Goal: Download file/media

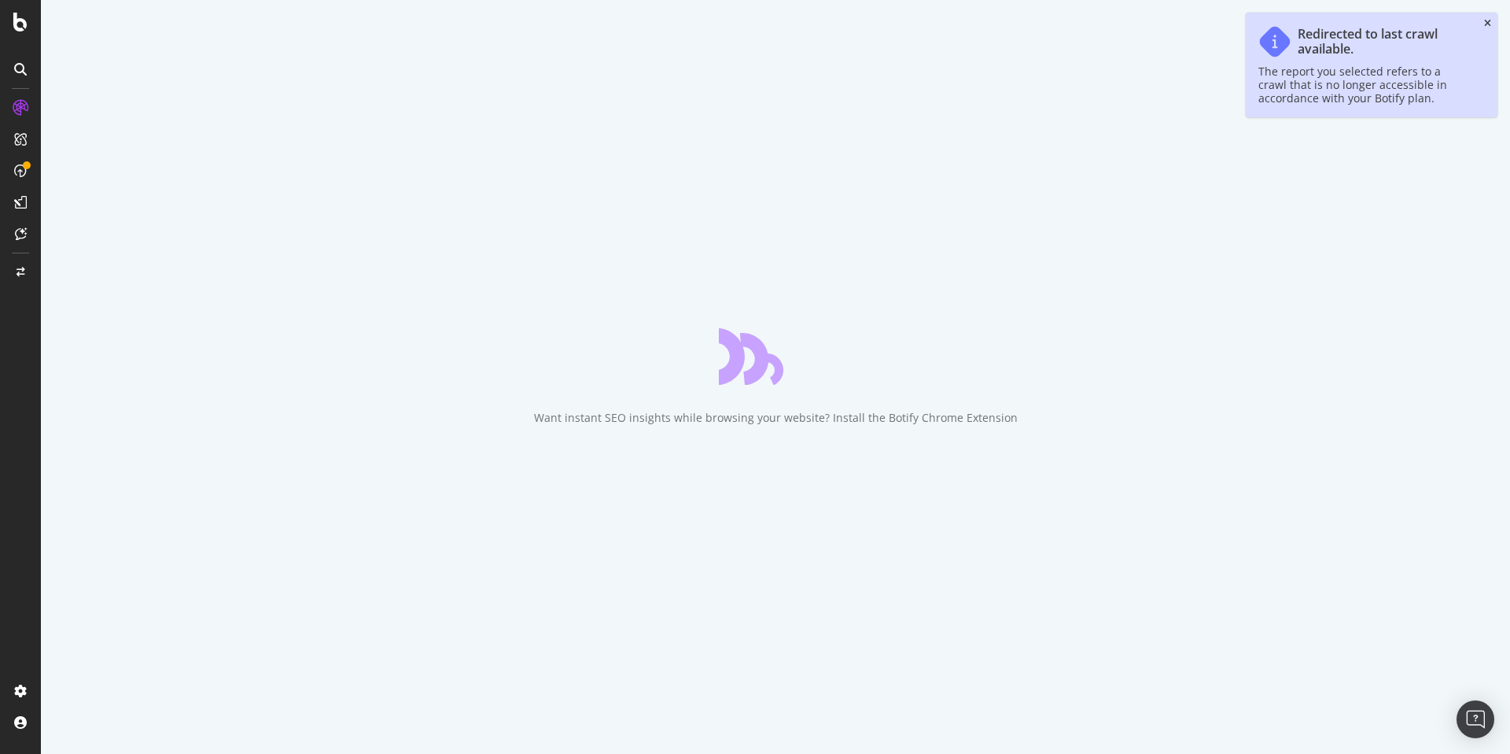
click at [1488, 22] on icon "close toast" at bounding box center [1487, 23] width 7 height 9
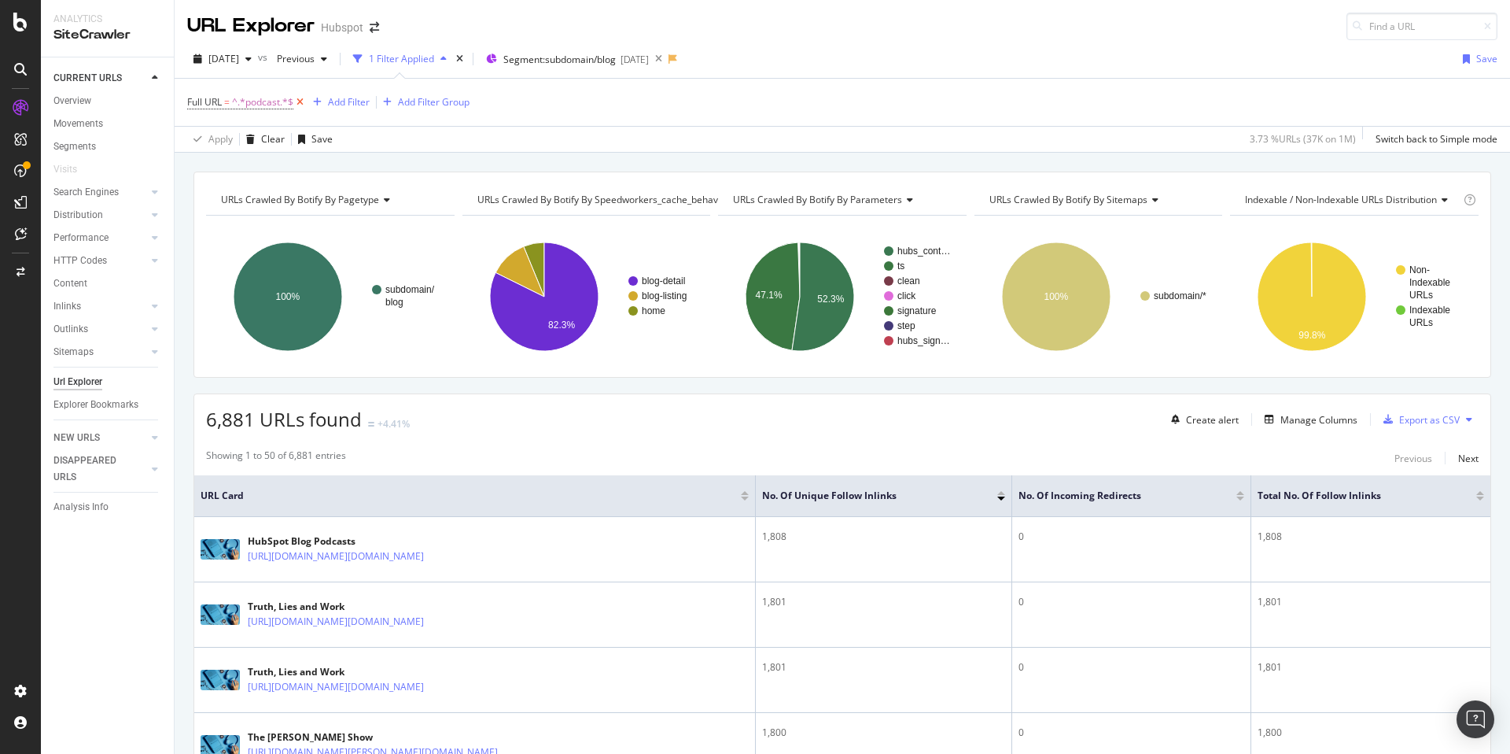
click at [304, 101] on icon at bounding box center [299, 102] width 13 height 16
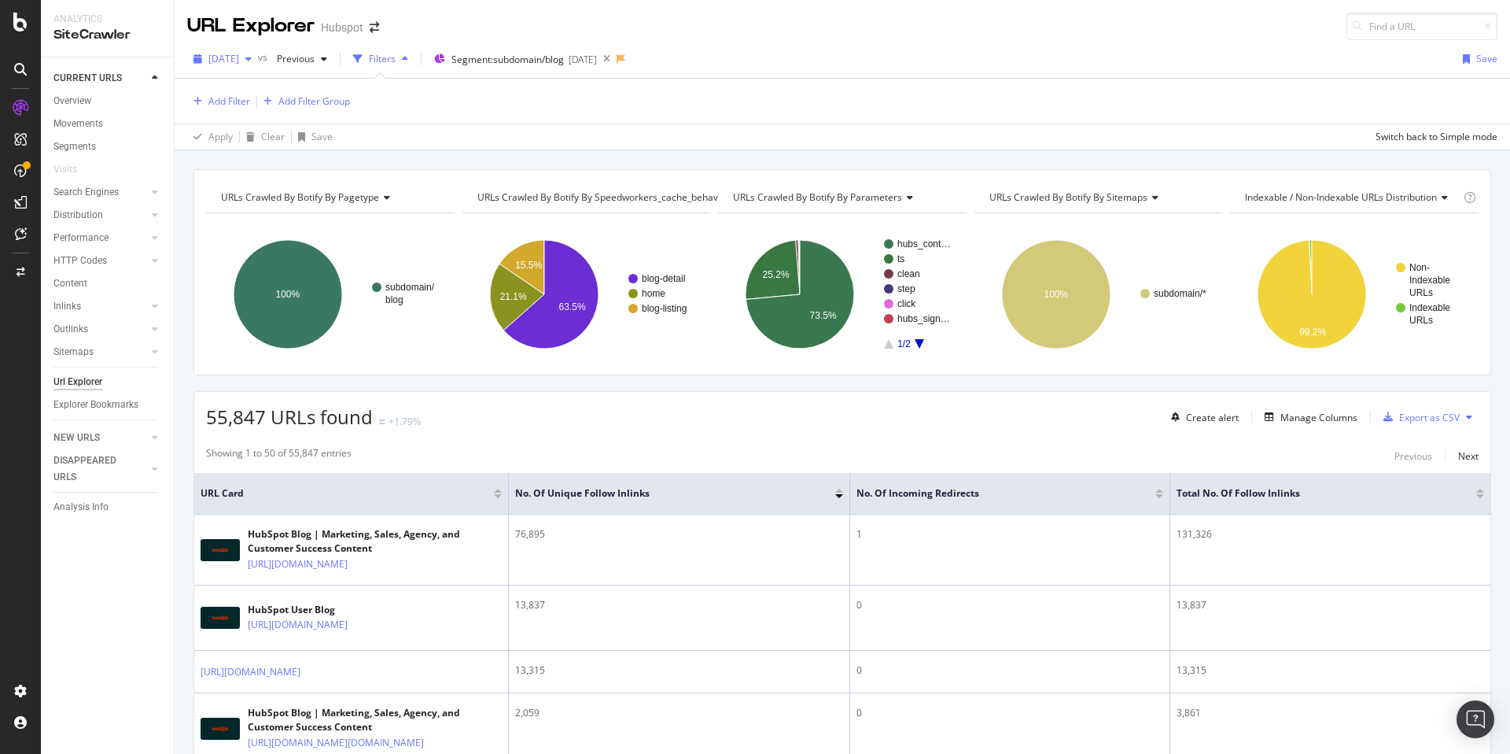
click at [239, 55] on span "[DATE]" at bounding box center [223, 58] width 31 height 13
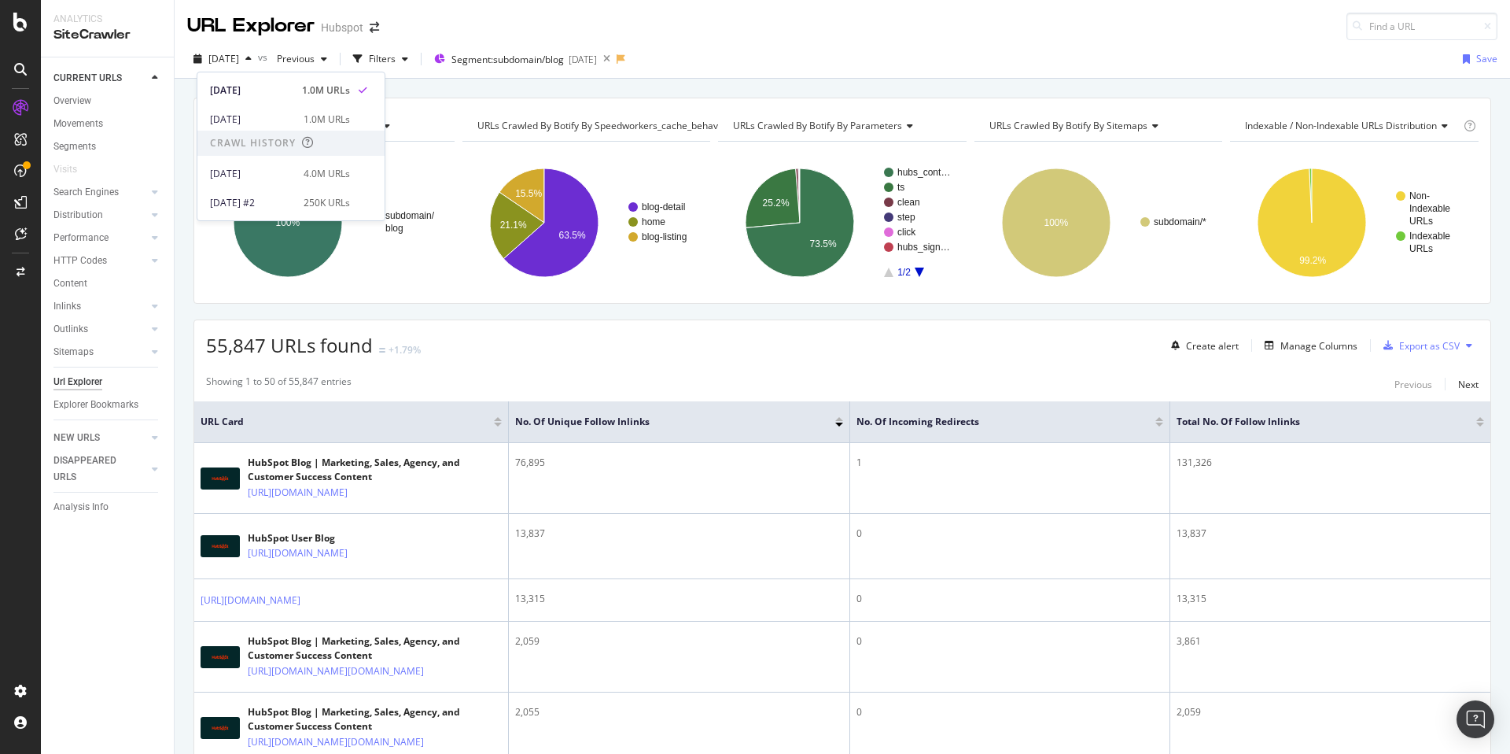
scroll to position [250, 0]
click at [291, 122] on div "[DATE]" at bounding box center [252, 127] width 84 height 14
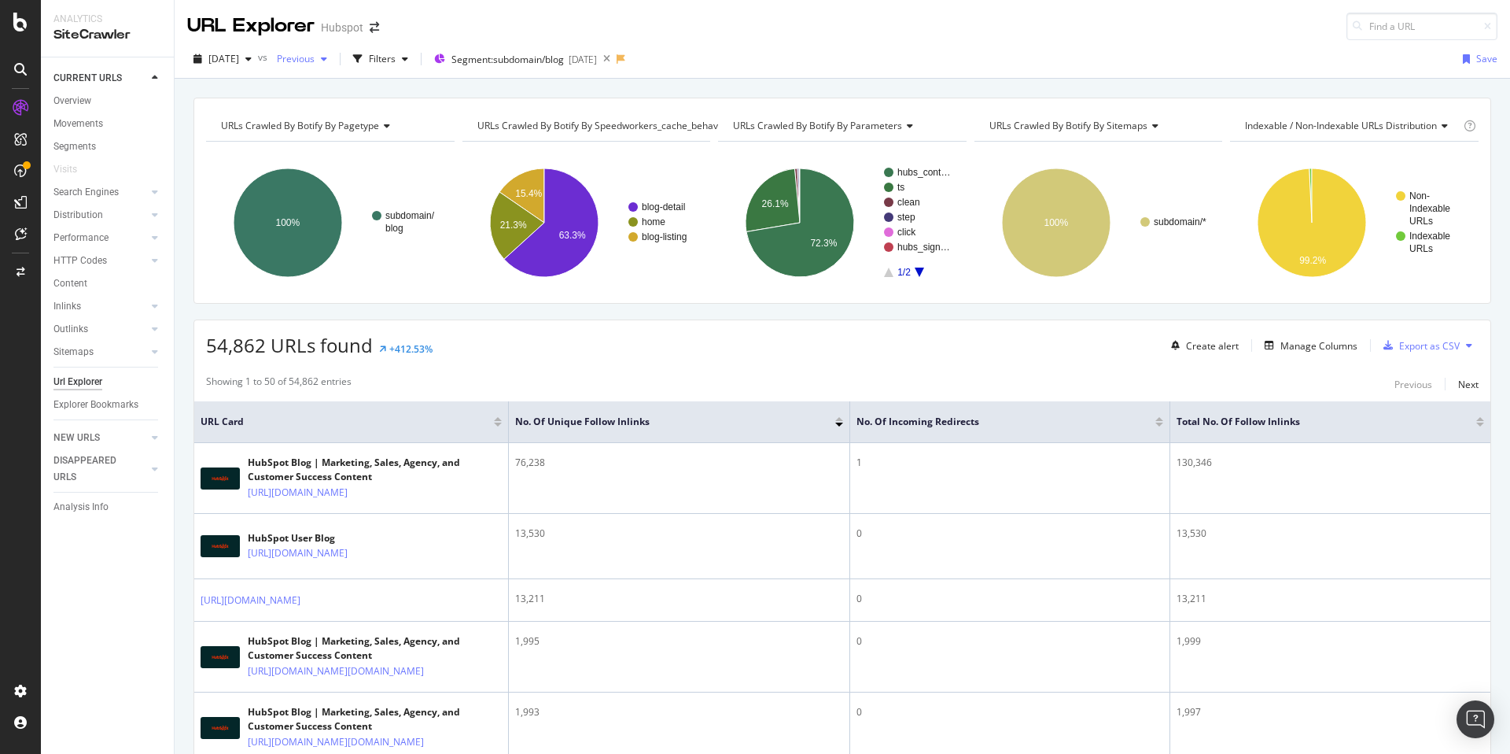
click at [315, 55] on span "Previous" at bounding box center [293, 58] width 44 height 13
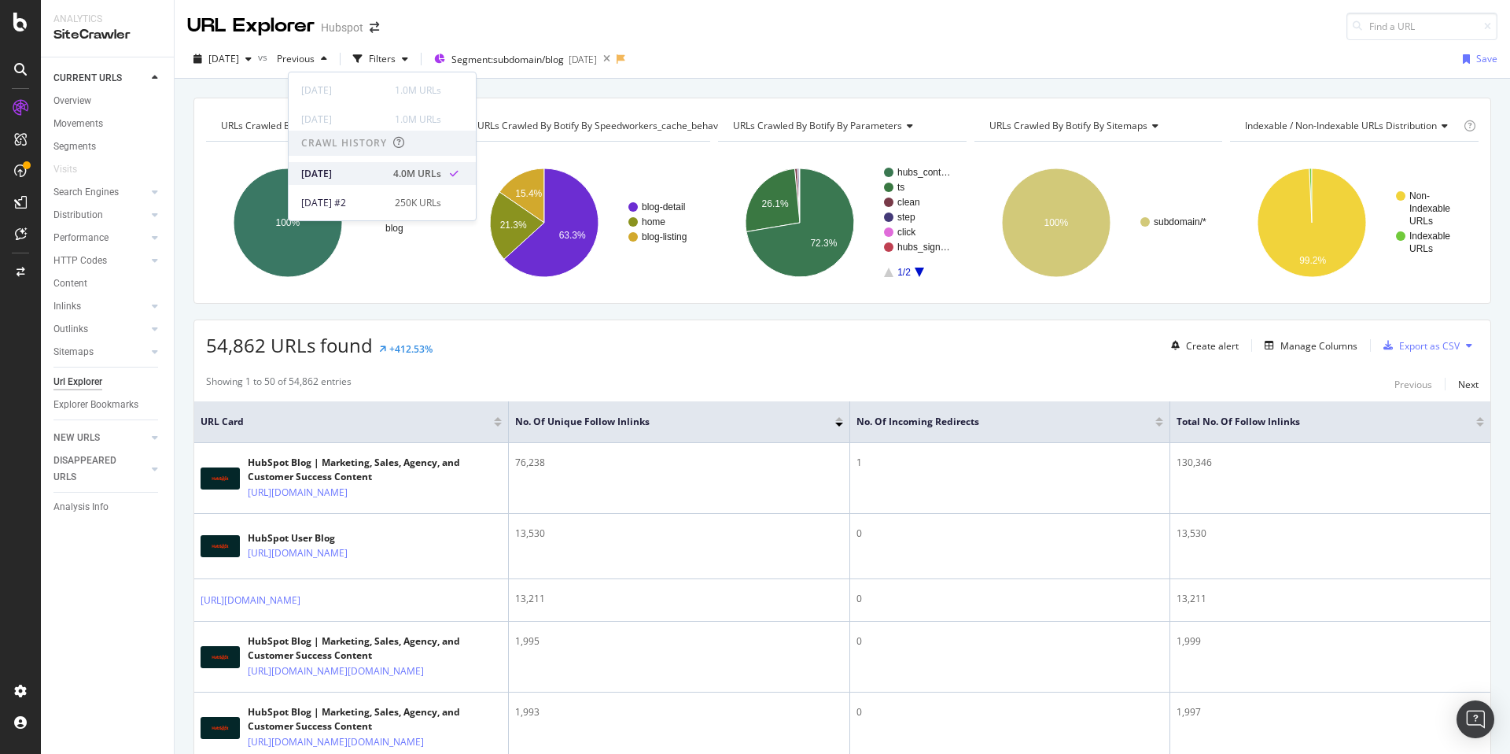
click at [350, 172] on div "[DATE]" at bounding box center [342, 174] width 83 height 14
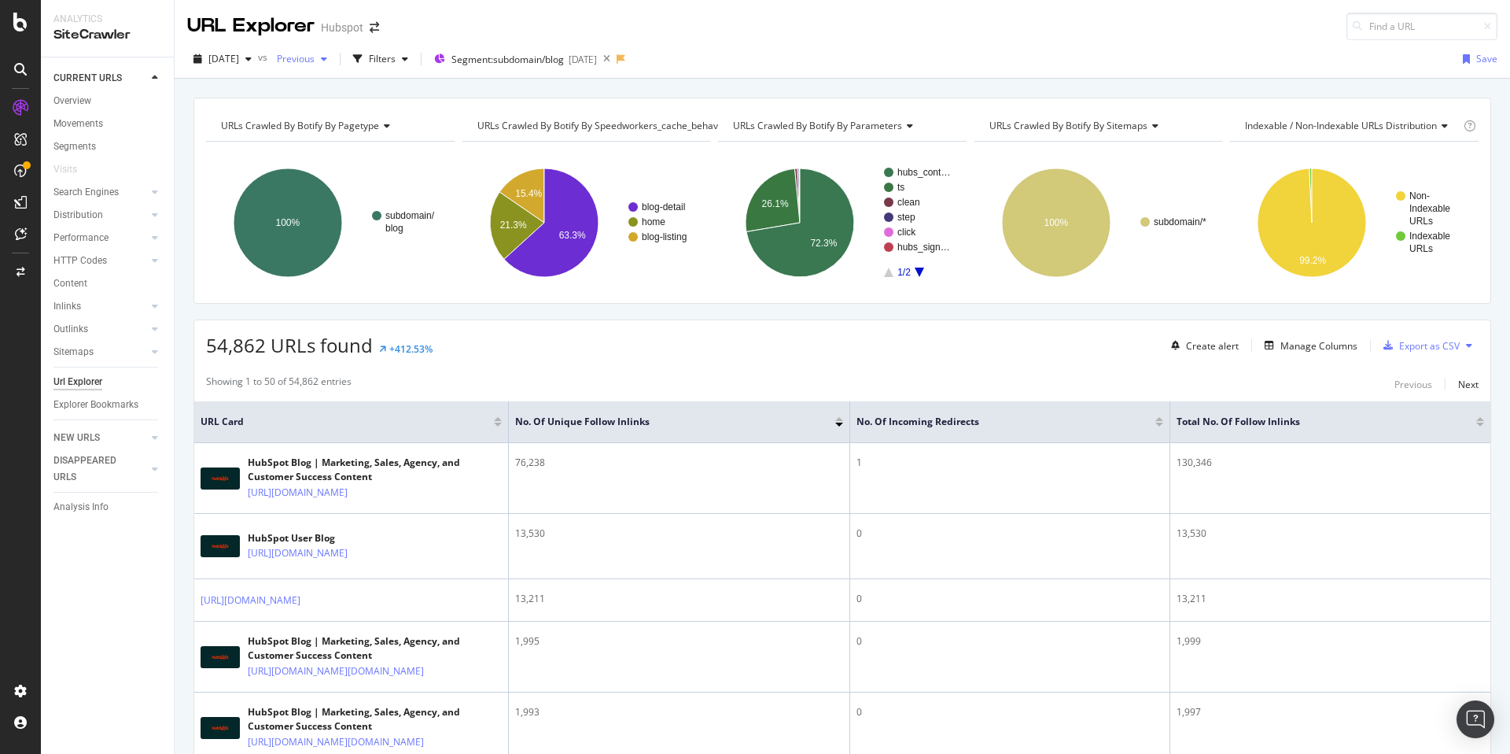
click at [315, 59] on span "Previous" at bounding box center [293, 58] width 44 height 13
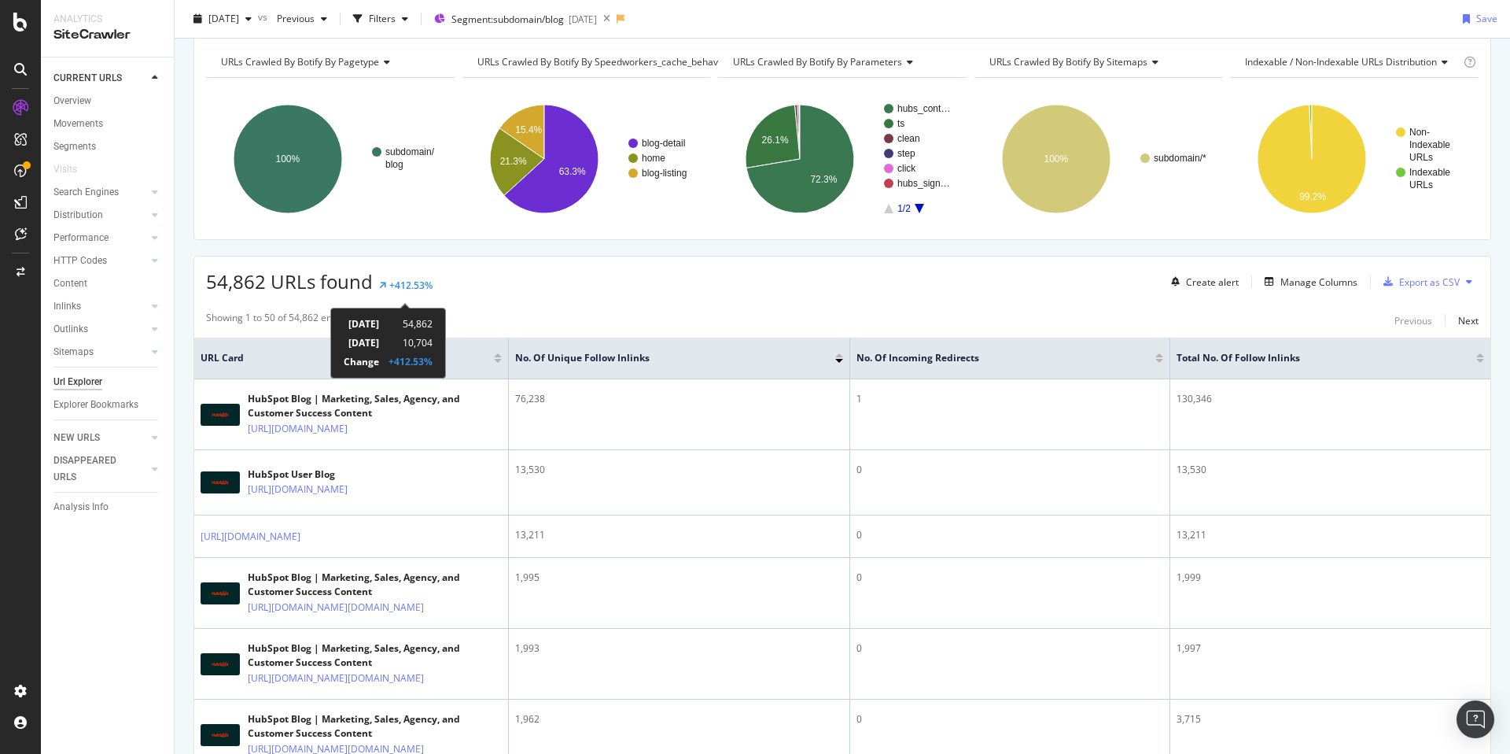
scroll to position [55, 0]
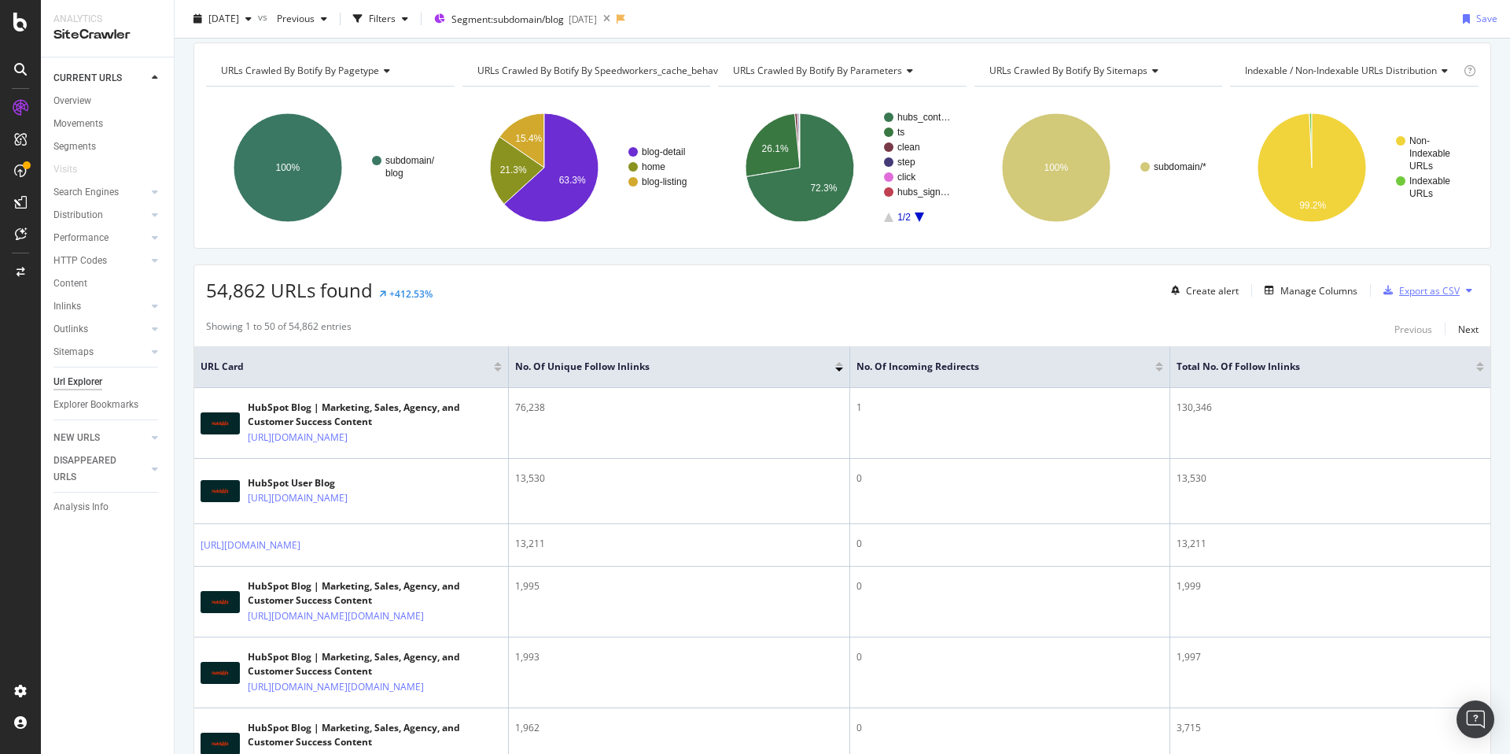
click at [1447, 301] on div "Export as CSV" at bounding box center [1418, 290] width 83 height 24
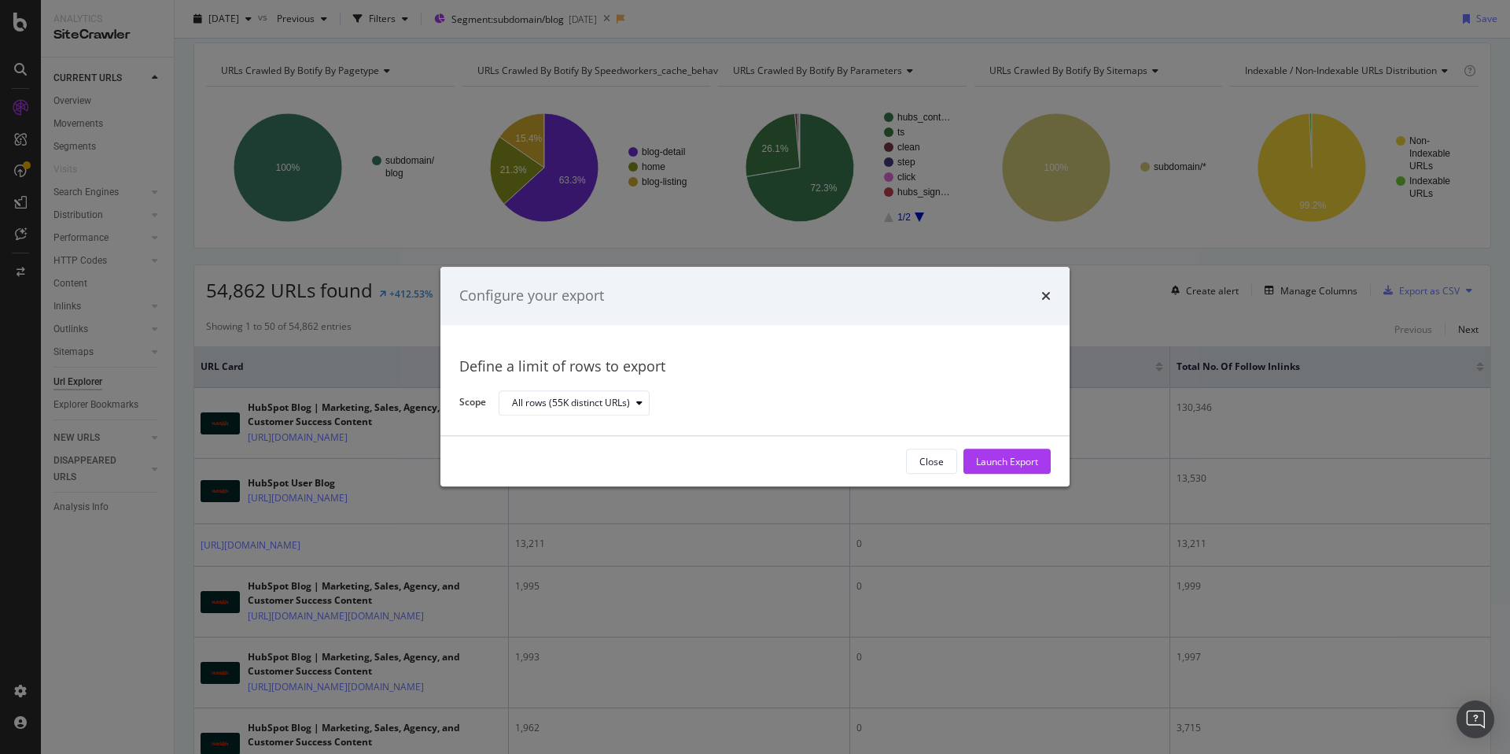
click at [1437, 289] on div "Configure your export Define a limit of rows to export Scope All rows (55K dist…" at bounding box center [755, 377] width 1510 height 754
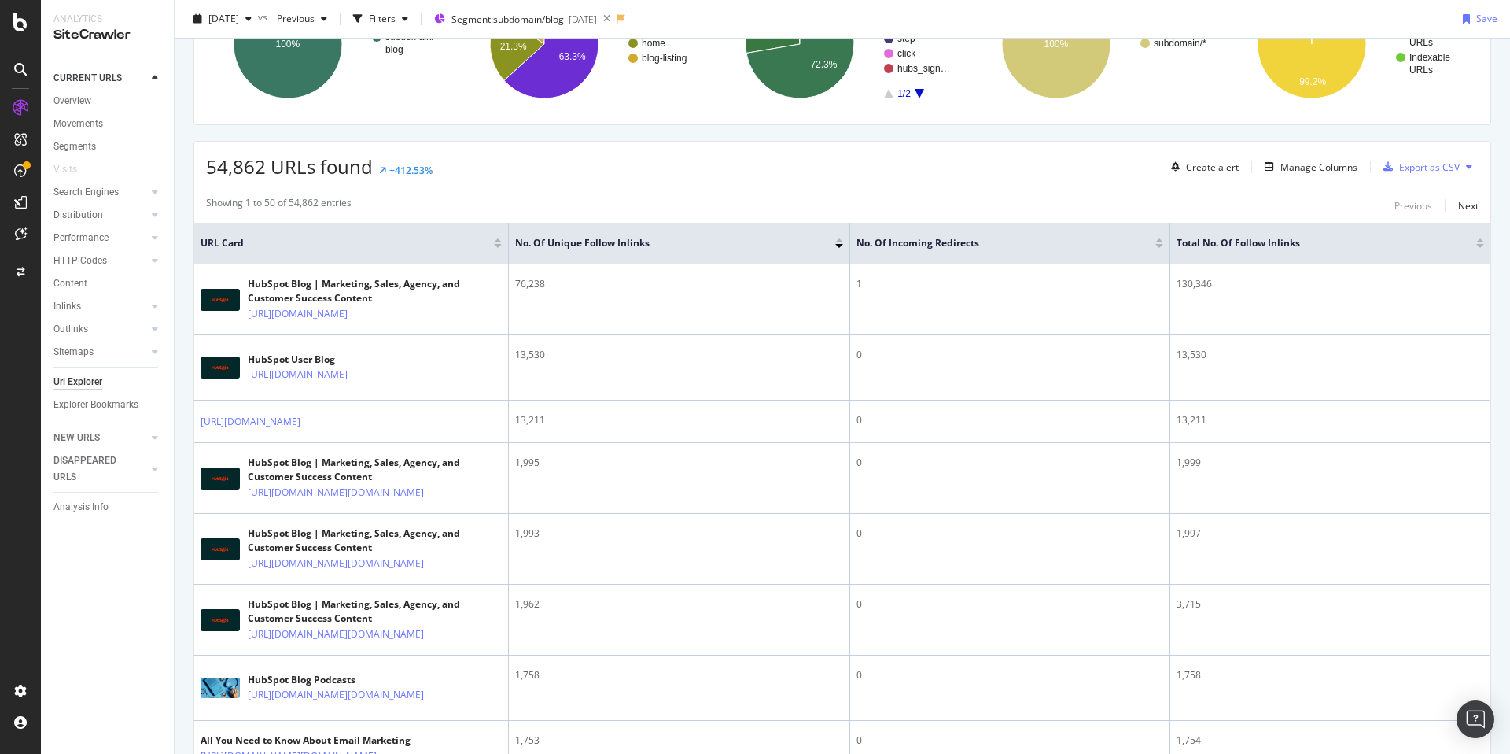
scroll to position [0, 0]
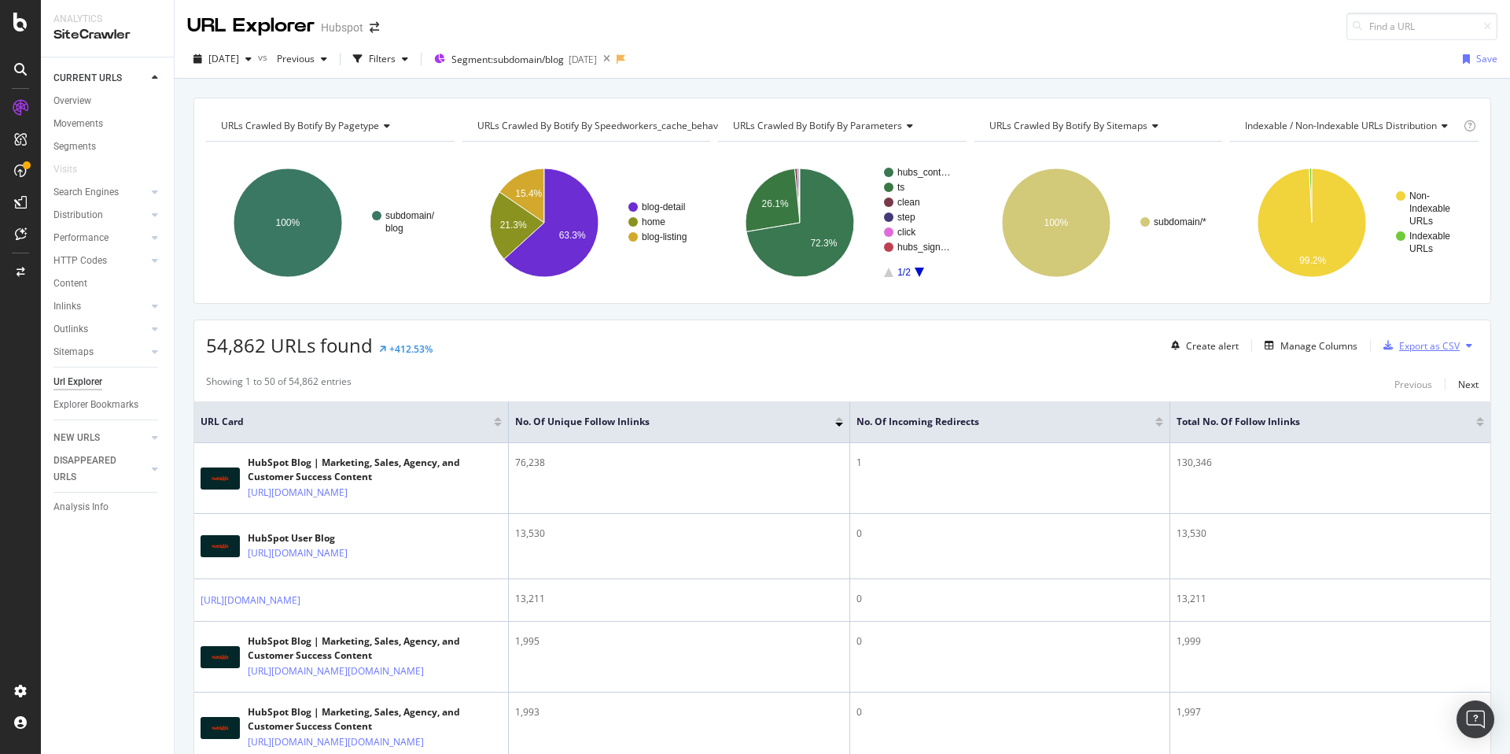
click at [1446, 342] on div "Export as CSV" at bounding box center [1429, 345] width 61 height 13
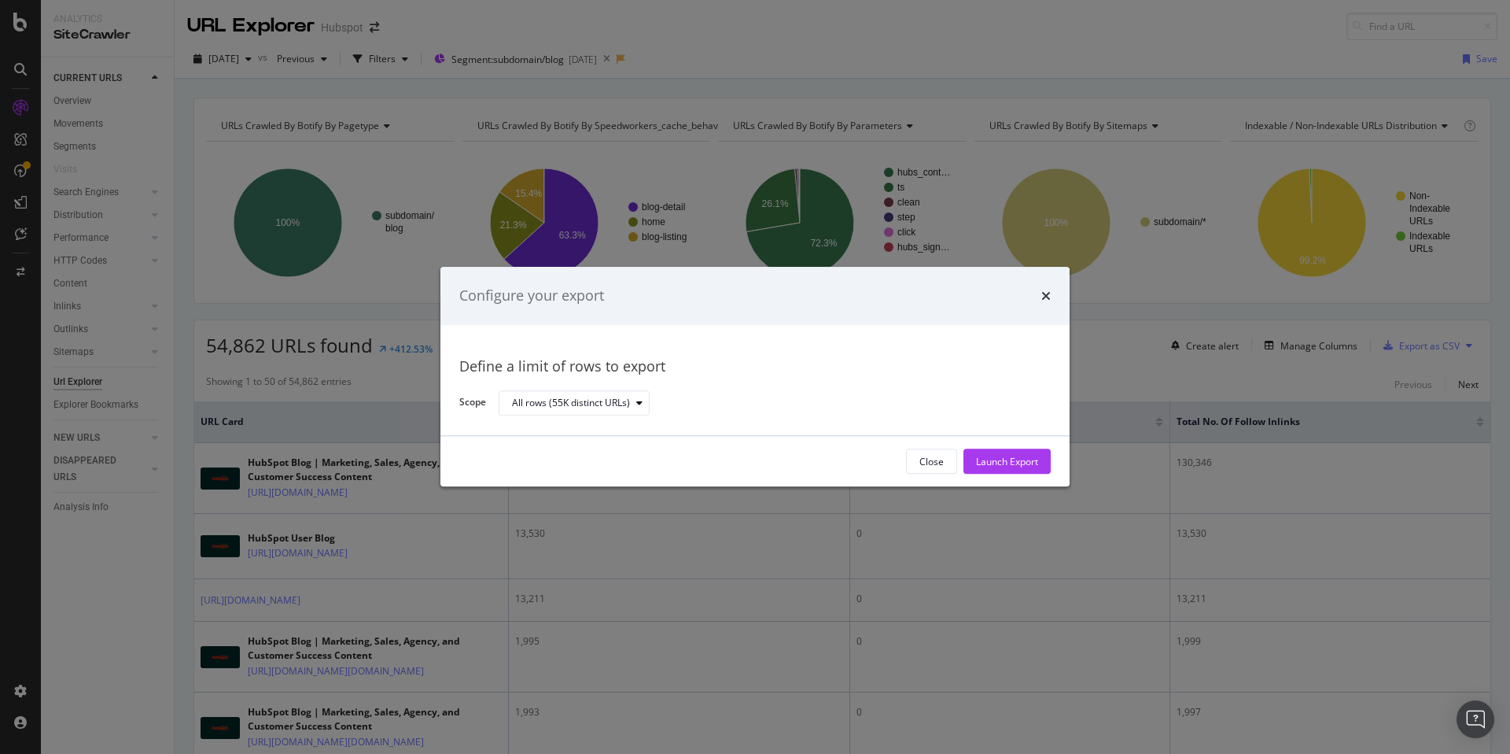
drag, startPoint x: 614, startPoint y: 403, endPoint x: 700, endPoint y: 400, distance: 85.8
click at [620, 403] on div "All rows (55K distinct URLs)" at bounding box center [571, 402] width 118 height 9
click at [857, 397] on div "All rows (55K distinct URLs)" at bounding box center [769, 403] width 540 height 28
click at [996, 457] on div "Launch Export" at bounding box center [1007, 461] width 62 height 13
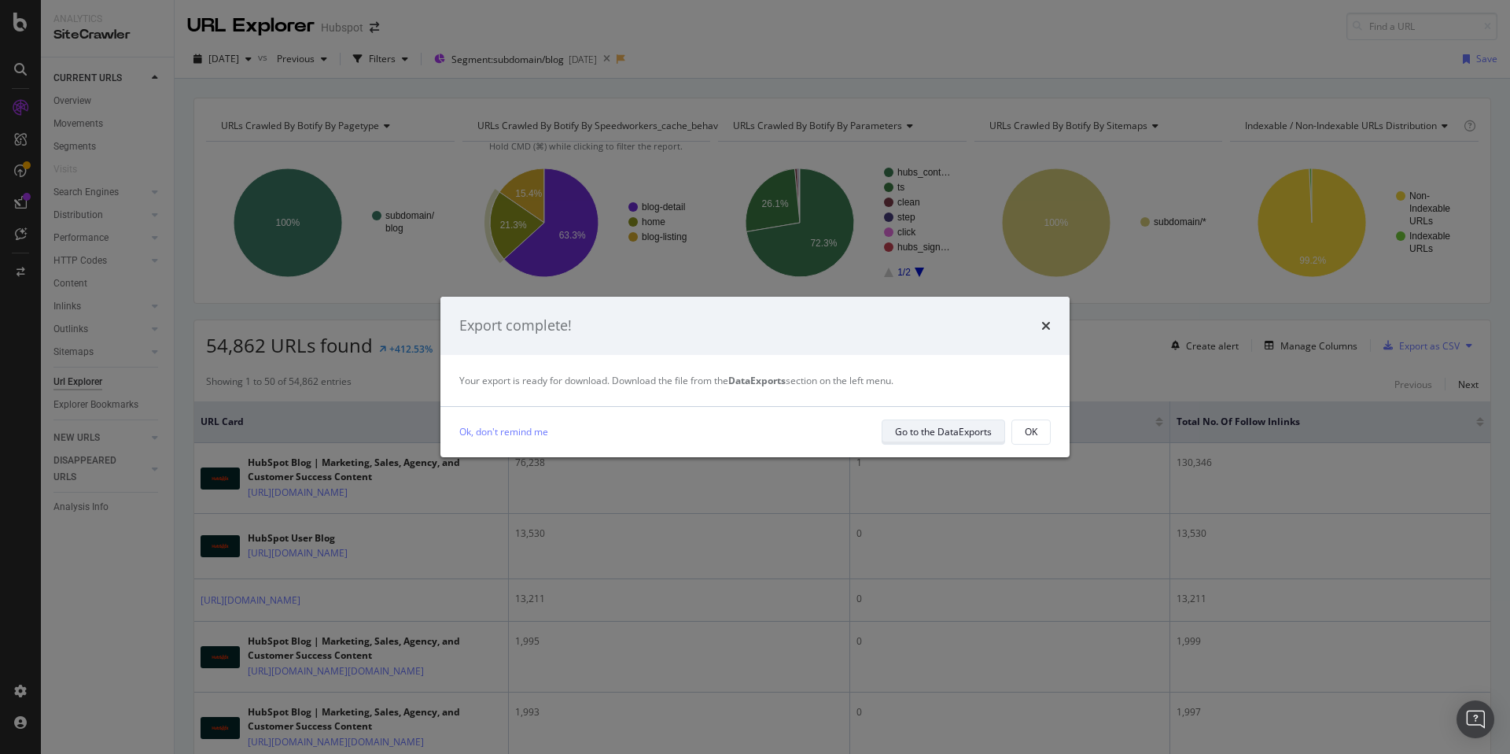
click at [968, 431] on div "Go to the DataExports" at bounding box center [943, 431] width 97 height 13
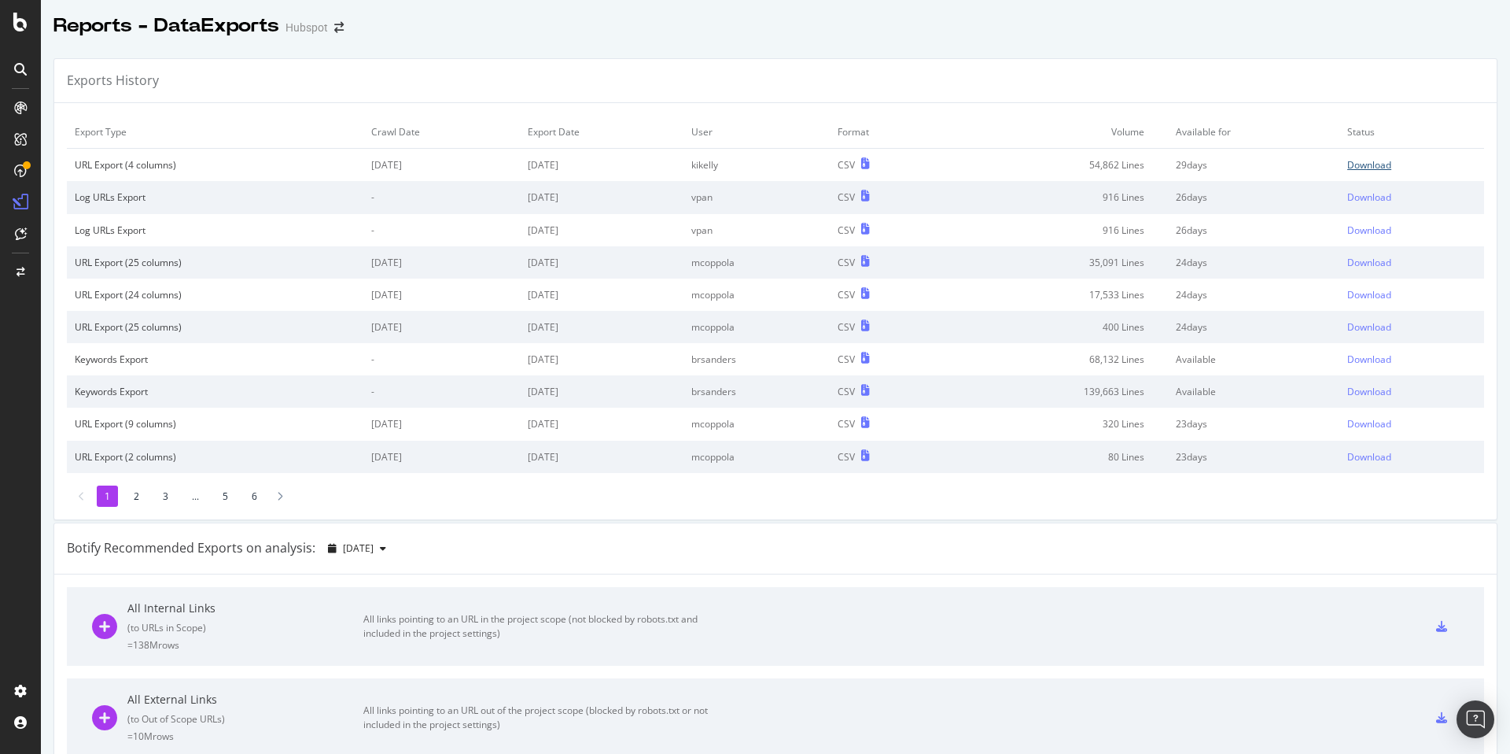
click at [1386, 169] on div "Download" at bounding box center [1369, 164] width 44 height 13
